Goal: Information Seeking & Learning: Learn about a topic

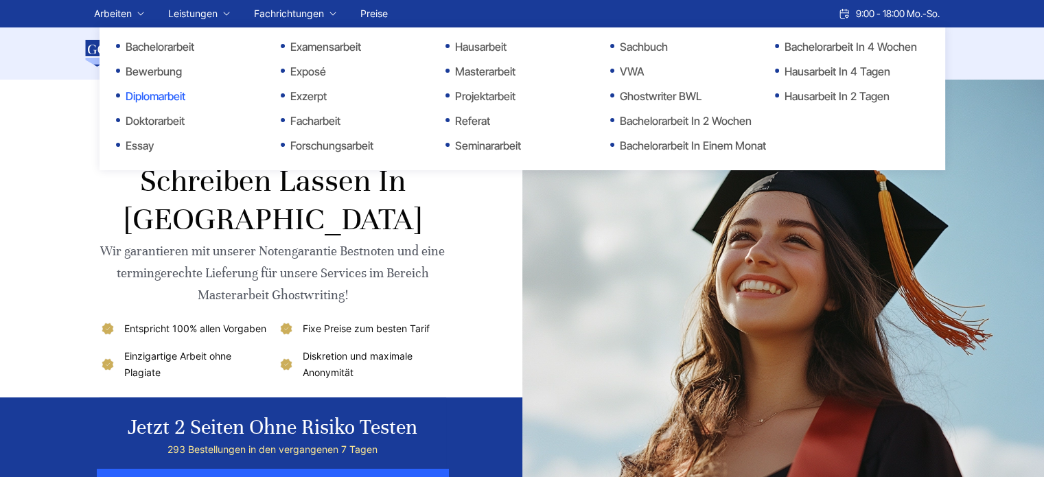
click at [172, 95] on link "Diplomarbeit" at bounding box center [184, 96] width 137 height 16
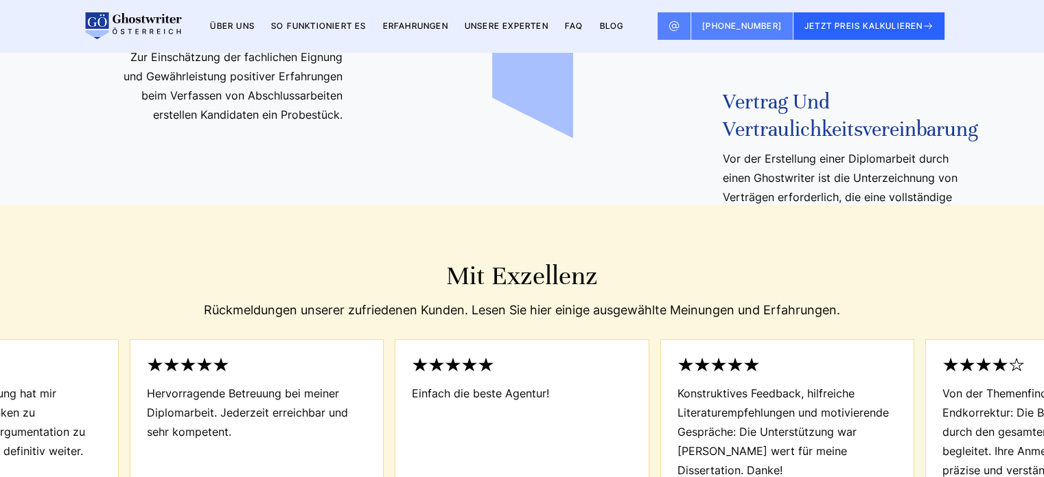
scroll to position [5489, 0]
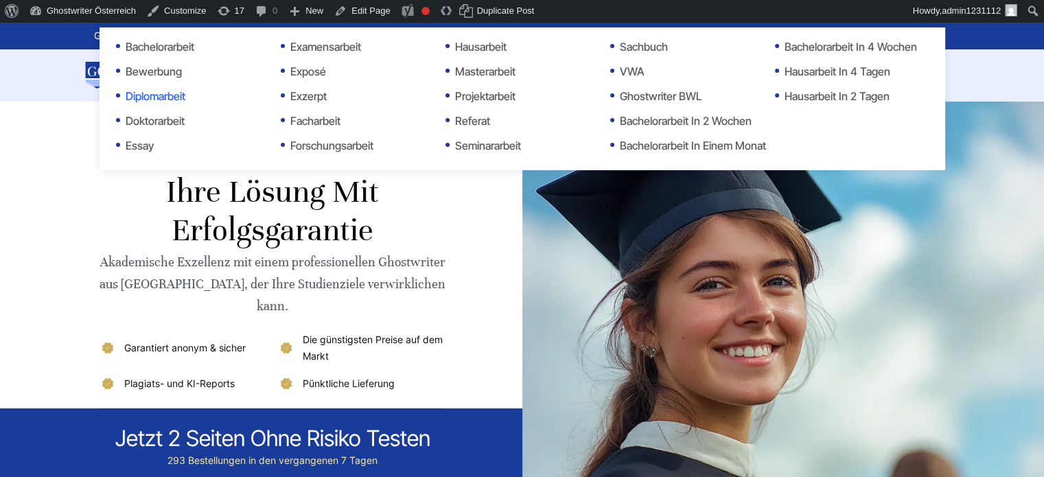
click at [154, 95] on link "Diplomarbeit" at bounding box center [184, 96] width 137 height 16
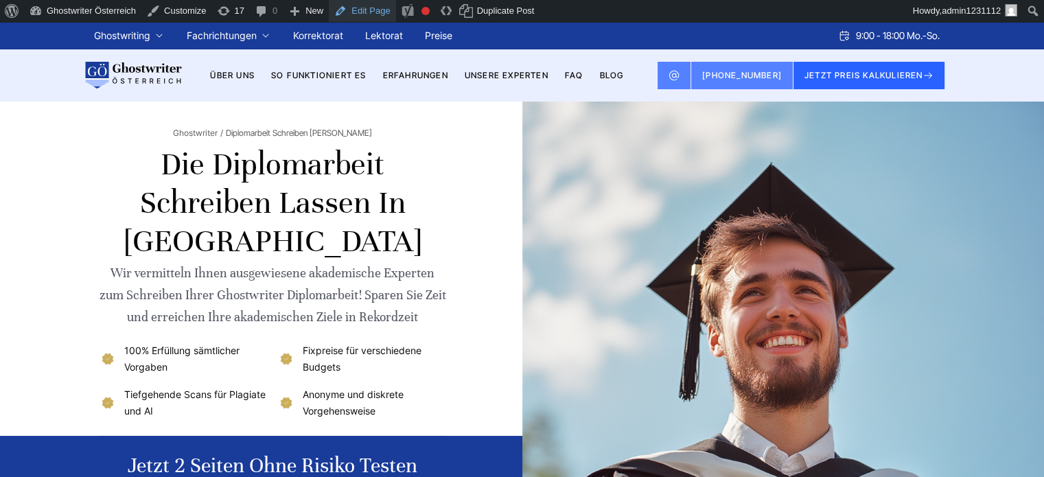
click at [359, 11] on link "Edit Page" at bounding box center [362, 11] width 67 height 22
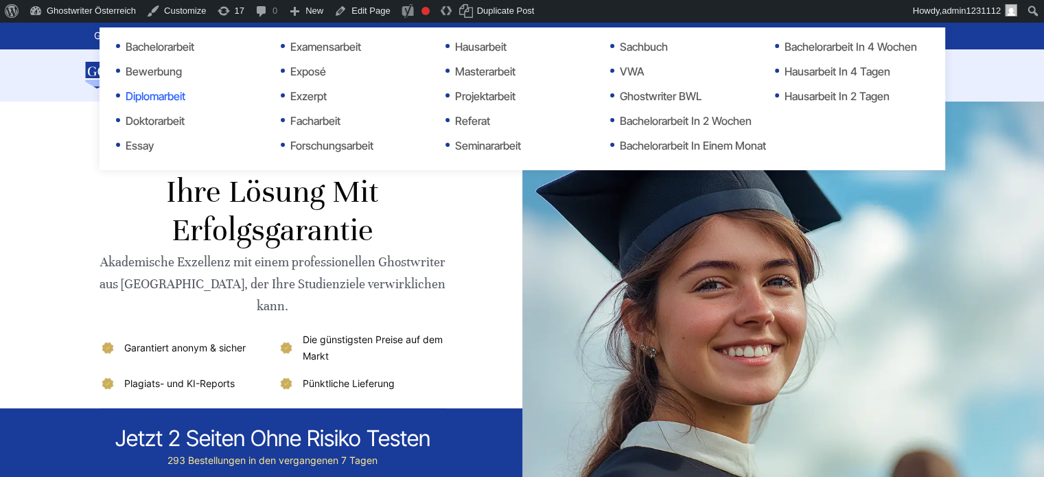
click at [136, 94] on link "Diplomarbeit" at bounding box center [184, 96] width 137 height 16
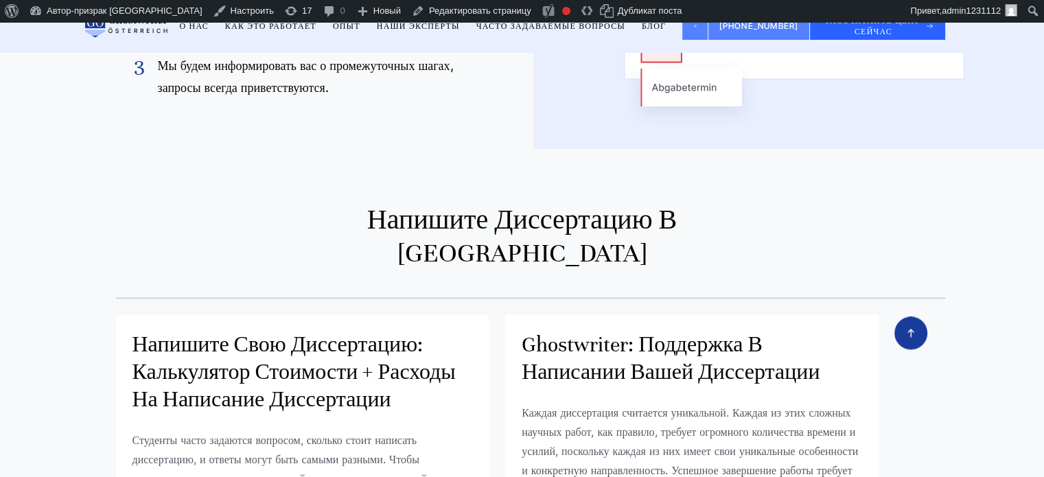
scroll to position [69, 0]
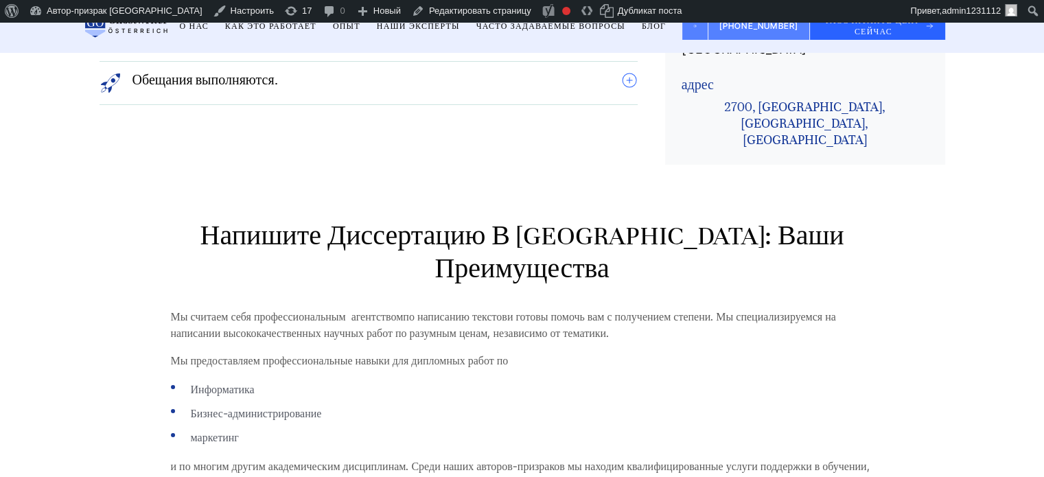
scroll to position [3757, 0]
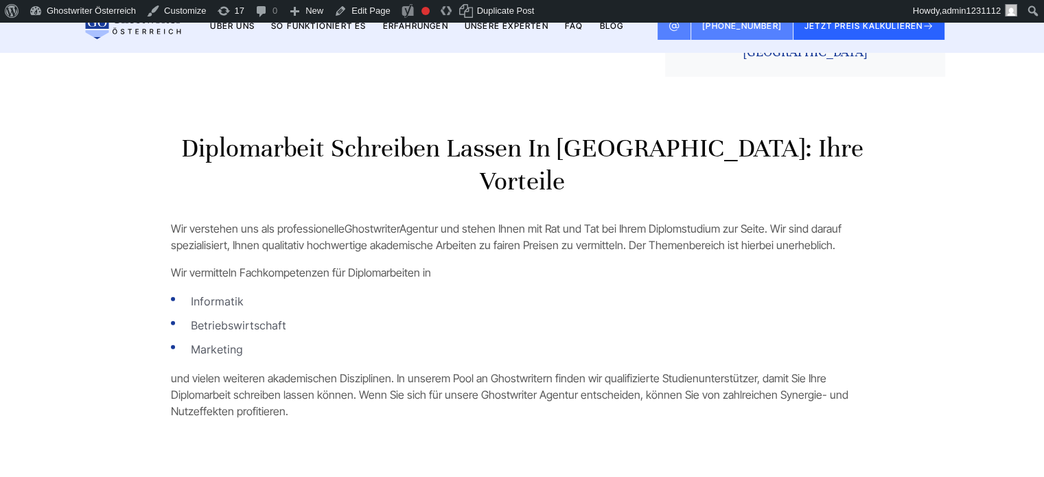
scroll to position [3889, 0]
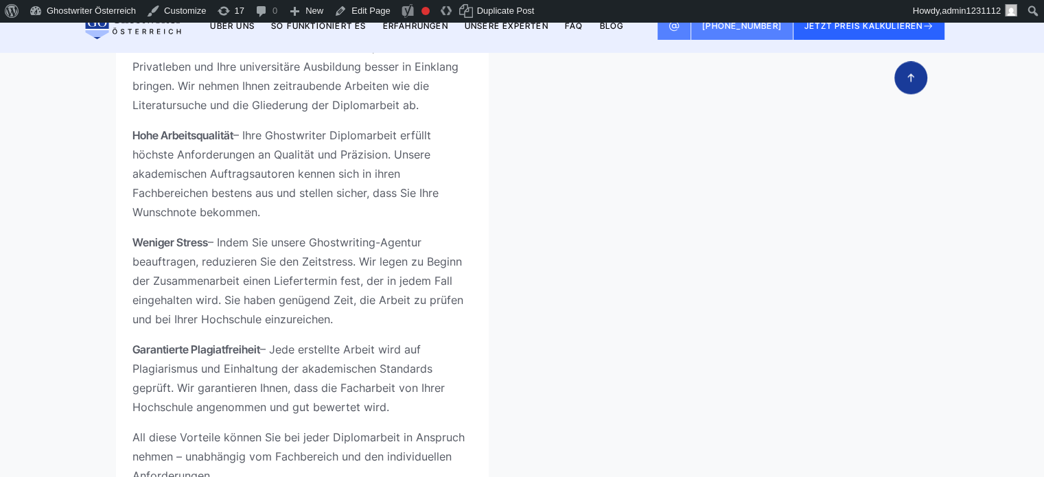
scroll to position [4597, 0]
